Goal: Task Accomplishment & Management: Complete application form

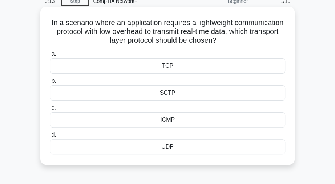
scroll to position [31, 0]
click at [172, 66] on div "TCP" at bounding box center [168, 66] width 236 height 15
click at [50, 57] on input "a. TCP" at bounding box center [50, 54] width 0 height 5
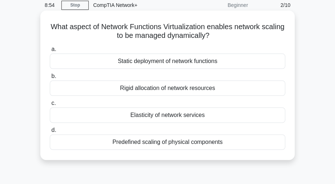
scroll to position [28, 0]
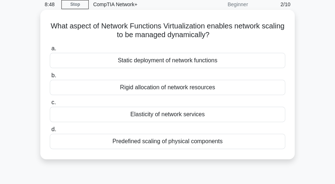
click at [185, 116] on div "Elasticity of network services" at bounding box center [168, 114] width 236 height 15
click at [50, 105] on input "c. Elasticity of network services" at bounding box center [50, 102] width 0 height 5
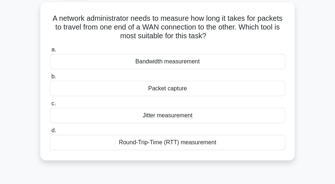
scroll to position [37, 0]
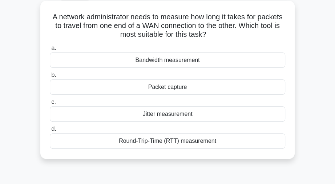
click at [176, 140] on div "Round-Trip-Time (RTT) measurement" at bounding box center [168, 140] width 236 height 15
click at [50, 131] on input "d. Round-Trip-Time (RTT) measurement" at bounding box center [50, 129] width 0 height 5
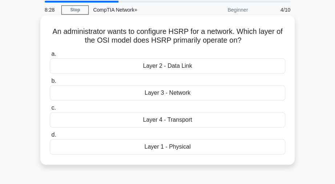
scroll to position [32, 0]
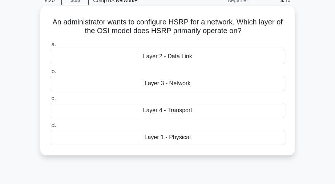
click at [163, 54] on div "Layer 2 - Data Link" at bounding box center [168, 56] width 236 height 15
click at [50, 47] on input "a. Layer 2 - Data Link" at bounding box center [50, 44] width 0 height 5
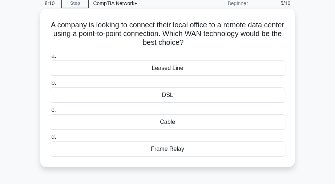
scroll to position [29, 0]
click at [171, 121] on div "Cable" at bounding box center [168, 121] width 236 height 15
click at [50, 112] on input "c. Cable" at bounding box center [50, 110] width 0 height 5
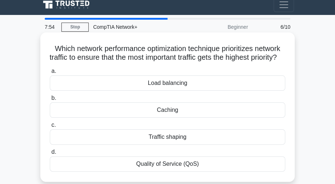
scroll to position [0, 0]
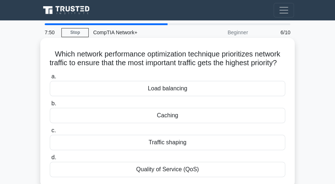
click at [157, 96] on div "Load balancing" at bounding box center [168, 88] width 236 height 15
click at [50, 79] on input "a. Load balancing" at bounding box center [50, 76] width 0 height 5
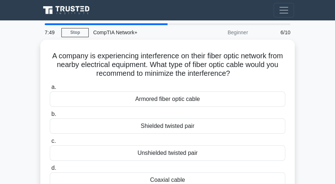
click at [157, 101] on div "Armored fiber optic cable" at bounding box center [168, 98] width 236 height 15
click at [50, 89] on input "a. Armored fiber optic cable" at bounding box center [50, 87] width 0 height 5
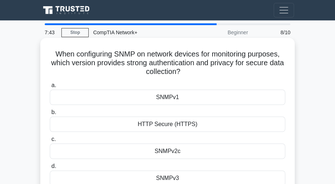
click at [163, 131] on div "HTTP Secure (HTTPS)" at bounding box center [168, 123] width 236 height 15
click at [50, 115] on input "b. HTTP Secure (HTTPS)" at bounding box center [50, 112] width 0 height 5
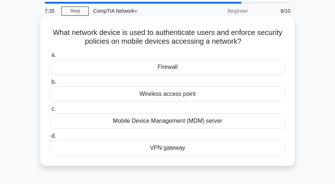
scroll to position [23, 0]
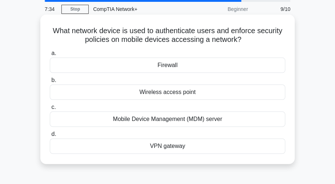
click at [167, 87] on div "Wireless access point" at bounding box center [168, 91] width 236 height 15
click at [50, 83] on input "b. Wireless access point" at bounding box center [50, 80] width 0 height 5
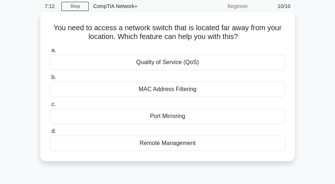
scroll to position [27, 0]
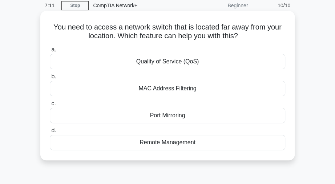
click at [175, 140] on div "Remote Management" at bounding box center [168, 142] width 236 height 15
click at [50, 133] on input "d. Remote Management" at bounding box center [50, 130] width 0 height 5
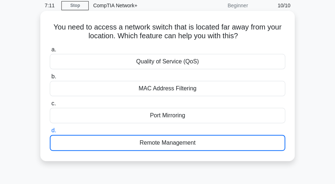
scroll to position [0, 0]
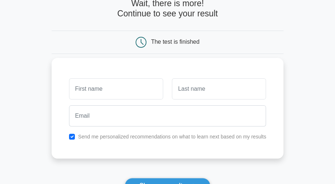
scroll to position [40, 0]
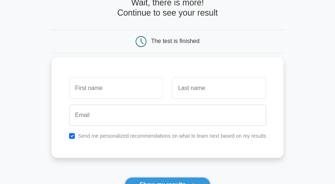
click at [111, 85] on input "text" at bounding box center [116, 87] width 94 height 21
type input "taku"
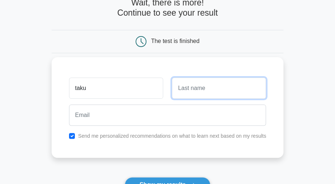
click at [191, 94] on input "text" at bounding box center [219, 87] width 94 height 21
type input "ngawa"
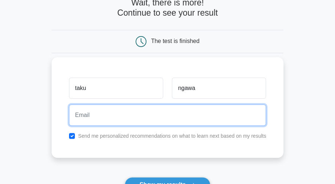
click at [143, 107] on input "email" at bounding box center [168, 114] width 198 height 21
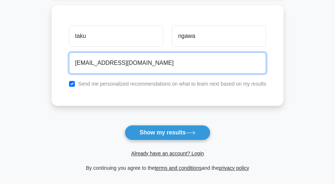
scroll to position [91, 0]
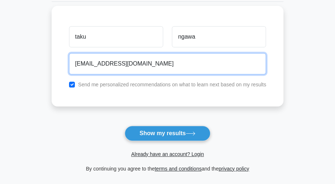
click at [150, 67] on input "[EMAIL_ADDRESS][DOMAIN_NAME]" at bounding box center [168, 63] width 198 height 21
type input "a"
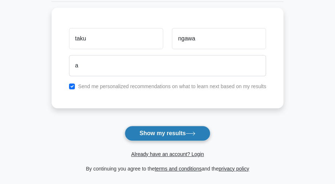
click at [176, 131] on button "Show my results" at bounding box center [168, 132] width 86 height 15
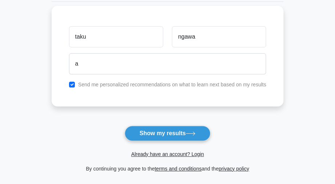
drag, startPoint x: 176, startPoint y: 131, endPoint x: 108, endPoint y: 77, distance: 87.1
click at [108, 77] on form "Wait, there is more! Continue to see your result The test is finished taku ngaw…" at bounding box center [168, 60] width 232 height 226
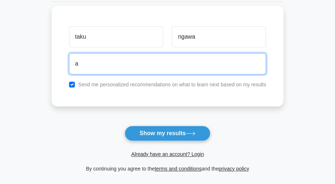
click at [97, 65] on input "a" at bounding box center [168, 63] width 198 height 21
type input "[EMAIL_ADDRESS][DOMAIN_NAME]"
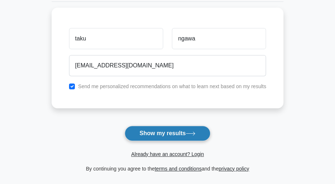
click at [152, 129] on button "Show my results" at bounding box center [168, 132] width 86 height 15
